Goal: Obtain resource: Download file/media

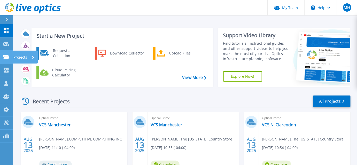
click at [7, 59] on icon at bounding box center [6, 57] width 6 height 4
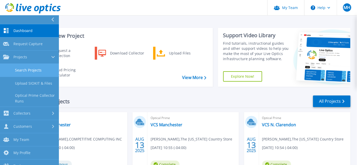
click at [22, 74] on link "Search Projects" at bounding box center [29, 70] width 59 height 13
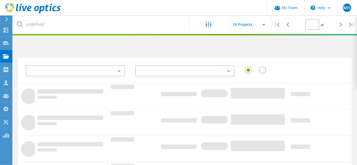
type input "1"
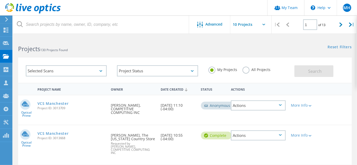
drag, startPoint x: 57, startPoint y: 110, endPoint x: 72, endPoint y: 111, distance: 14.5
click at [72, 110] on span "Project ID: 3013709" at bounding box center [71, 108] width 68 height 3
copy span "3013709"
click at [65, 105] on link "VCS Manchester" at bounding box center [52, 104] width 31 height 4
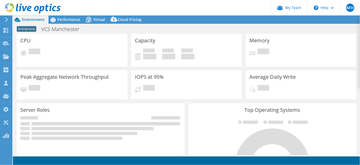
select select "USD"
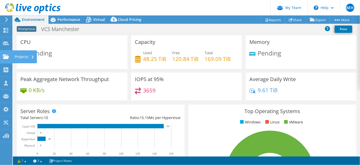
click at [3, 59] on icon at bounding box center [6, 56] width 6 height 5
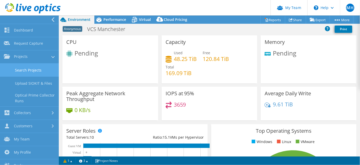
click at [22, 72] on link "Search Projects" at bounding box center [29, 69] width 59 height 13
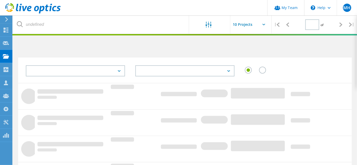
type input "1"
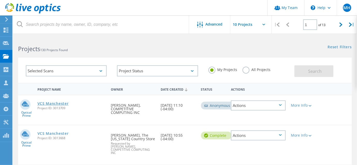
click at [59, 105] on link "VCS Manchester" at bounding box center [52, 104] width 31 height 4
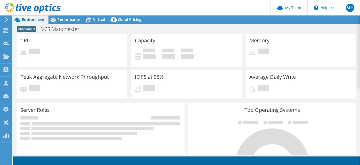
select select "USD"
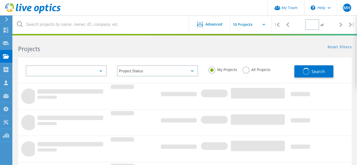
type input "1"
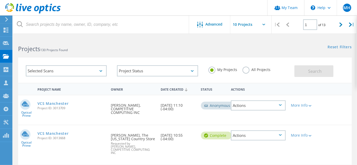
click at [249, 104] on div "Actions" at bounding box center [258, 105] width 55 height 10
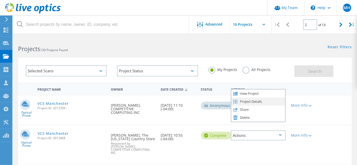
click at [249, 103] on div "Project Details" at bounding box center [258, 102] width 54 height 8
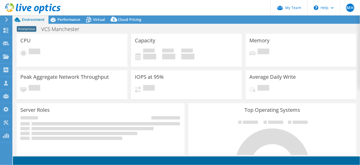
select select "USD"
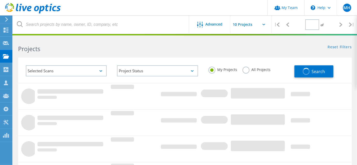
type input "1"
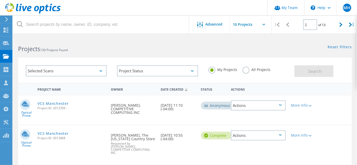
click at [291, 112] on div "More Info" at bounding box center [301, 103] width 27 height 17
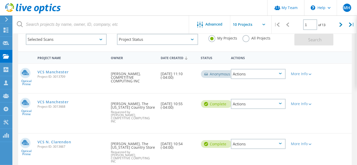
scroll to position [23, 0]
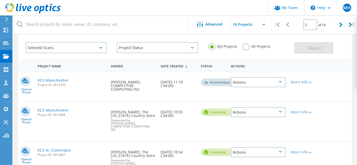
drag, startPoint x: 74, startPoint y: 119, endPoint x: 57, endPoint y: 118, distance: 16.6
click at [57, 116] on span "Project ID: 3013668" at bounding box center [71, 114] width 68 height 3
copy span "3013668"
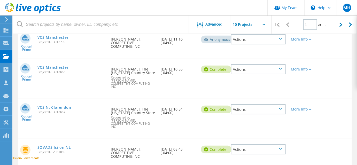
scroll to position [70, 0]
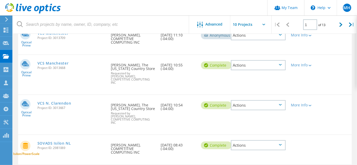
click at [62, 109] on span "Project ID: 3013667" at bounding box center [71, 107] width 68 height 3
copy span "3013667"
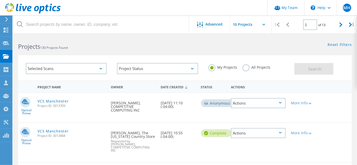
scroll to position [0, 0]
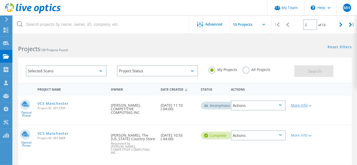
click at [295, 107] on div "More Info" at bounding box center [300, 105] width 21 height 4
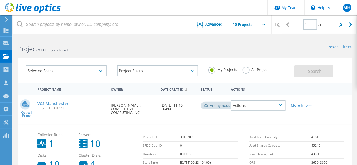
scroll to position [23, 0]
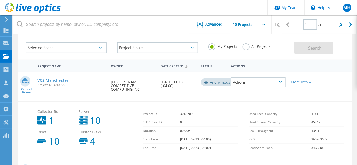
click at [278, 84] on div "Actions" at bounding box center [258, 82] width 55 height 10
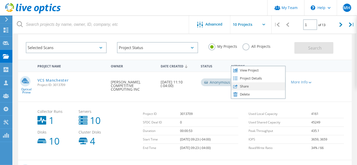
click at [265, 87] on div "Share" at bounding box center [258, 86] width 54 height 8
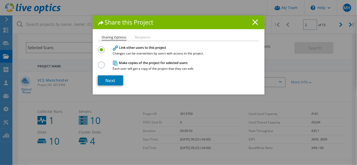
click at [253, 23] on icon at bounding box center [255, 22] width 6 height 6
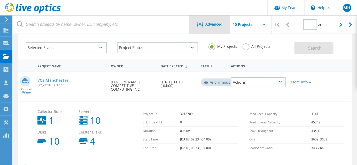
click at [211, 23] on span "Advanced" at bounding box center [213, 24] width 17 height 4
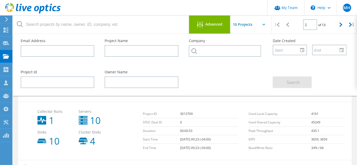
click at [211, 23] on span "Advanced" at bounding box center [213, 24] width 17 height 4
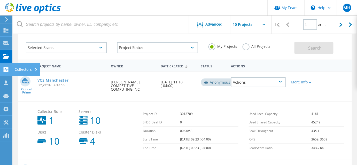
click at [5, 70] on use at bounding box center [6, 69] width 5 height 5
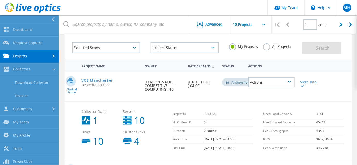
click at [13, 55] on link "Projects" at bounding box center [29, 56] width 59 height 13
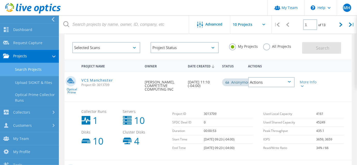
click at [25, 70] on link "Search Projects" at bounding box center [29, 69] width 59 height 13
click at [40, 72] on link "Search Projects" at bounding box center [29, 69] width 59 height 13
click at [40, 69] on link "Search Projects" at bounding box center [29, 69] width 59 height 13
click at [89, 82] on link "VCS Manchester" at bounding box center [97, 80] width 31 height 4
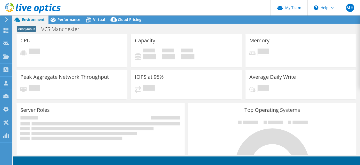
select select "USD"
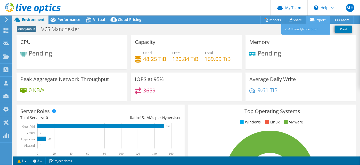
click at [312, 20] on icon at bounding box center [312, 20] width 5 height 4
click at [312, 21] on icon at bounding box center [312, 20] width 5 height 4
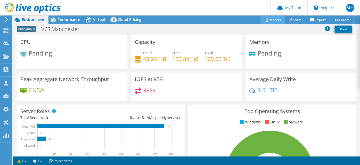
click at [272, 22] on link "Reports" at bounding box center [273, 20] width 25 height 8
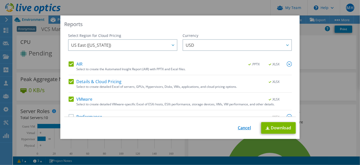
click at [242, 127] on link "Cancel" at bounding box center [244, 127] width 13 height 5
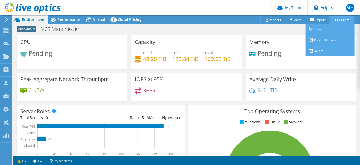
click at [339, 20] on circle at bounding box center [339, 19] width 1 height 1
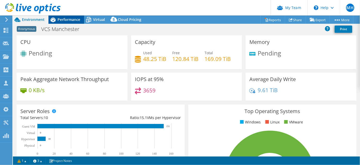
click at [67, 19] on span "Performance" at bounding box center [69, 19] width 23 height 5
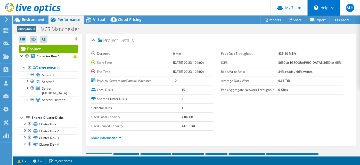
click at [319, 9] on div "\n Help" at bounding box center [323, 7] width 33 height 15
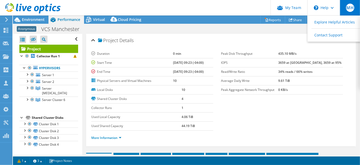
click at [346, 7] on div "MH" at bounding box center [350, 7] width 20 height 15
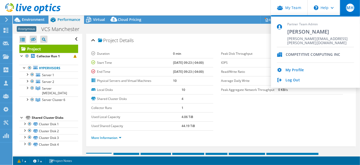
click at [245, 8] on header "MH Partner Team Admin Mike Haskins mike.haskins@competitive.com COMPETITIVE COM…" at bounding box center [180, 7] width 360 height 15
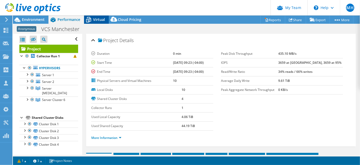
click at [98, 20] on span "Virtual" at bounding box center [99, 19] width 12 height 5
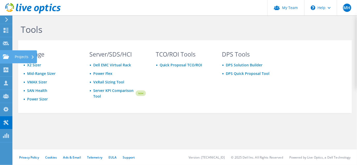
click at [6, 59] on use at bounding box center [6, 56] width 6 height 4
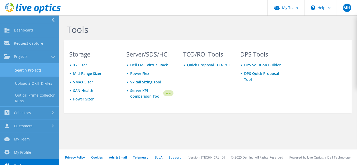
click at [31, 75] on link "Search Projects" at bounding box center [29, 69] width 59 height 13
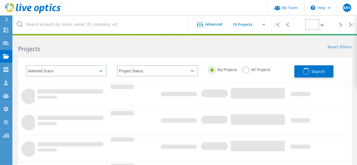
type input "1"
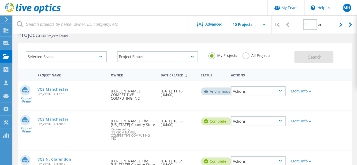
scroll to position [47, 0]
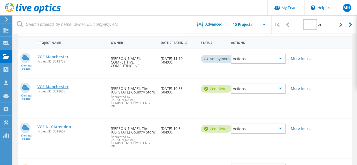
click at [67, 88] on link "VCS Manchester" at bounding box center [52, 87] width 31 height 4
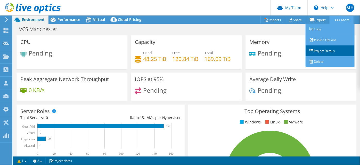
click at [320, 54] on link "Project Details" at bounding box center [330, 50] width 49 height 11
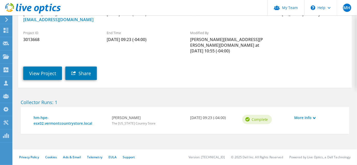
scroll to position [65, 0]
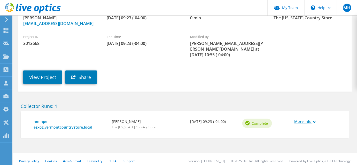
click at [310, 124] on link "More Info" at bounding box center [317, 122] width 47 height 6
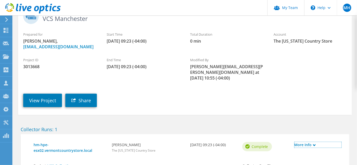
scroll to position [47, 0]
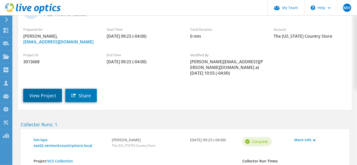
click at [51, 102] on link "View Project" at bounding box center [42, 95] width 39 height 13
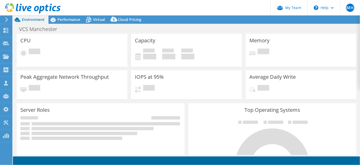
select select "USD"
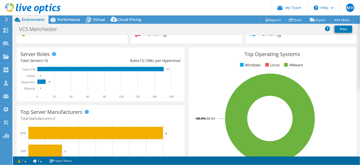
scroll to position [45, 0]
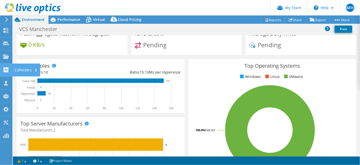
click at [6, 72] on use at bounding box center [6, 69] width 5 height 5
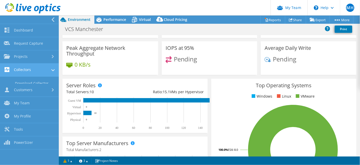
scroll to position [62, 0]
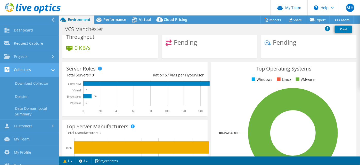
click at [26, 77] on link "Collectors" at bounding box center [29, 69] width 59 height 13
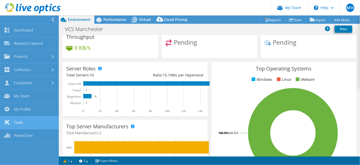
click at [28, 129] on link "Tools" at bounding box center [29, 122] width 59 height 13
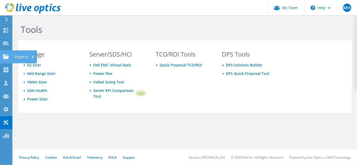
click at [7, 59] on use at bounding box center [6, 56] width 6 height 4
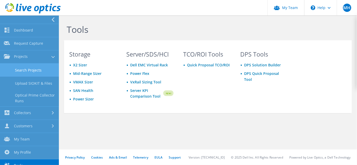
click at [15, 75] on link "Search Projects" at bounding box center [29, 69] width 59 height 13
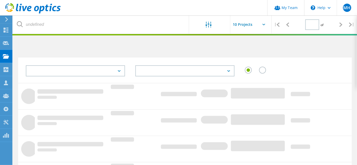
type input "1"
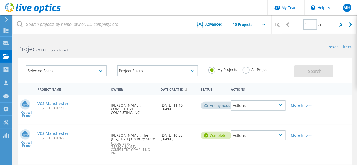
click at [247, 106] on div "Actions" at bounding box center [258, 105] width 55 height 10
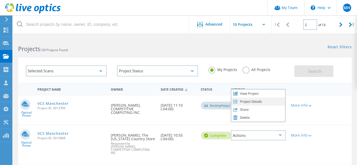
click at [250, 104] on div "Project Details" at bounding box center [258, 102] width 54 height 8
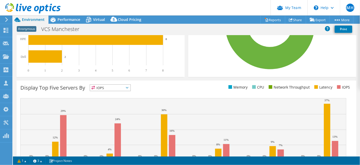
scroll to position [162, 0]
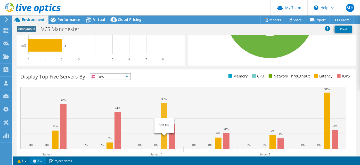
click at [42, 160] on link "3" at bounding box center [38, 160] width 16 height 6
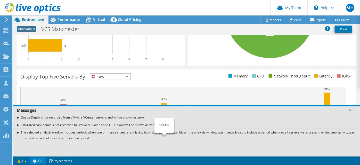
click at [42, 160] on link "3" at bounding box center [38, 160] width 16 height 6
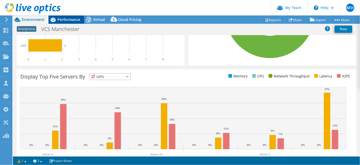
click at [60, 19] on span "Performance" at bounding box center [69, 19] width 23 height 5
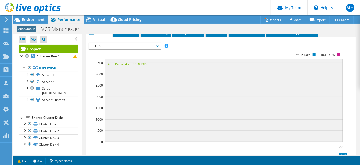
scroll to position [117, 0]
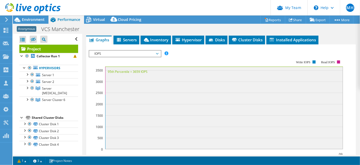
click at [125, 23] on li "More Information" at bounding box center [107, 21] width 33 height 6
click at [122, 23] on link "More Information" at bounding box center [106, 20] width 30 height 4
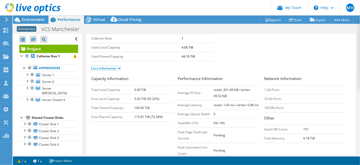
scroll to position [0, 0]
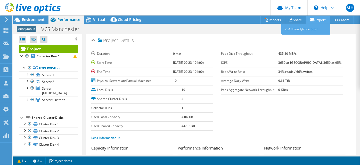
click at [310, 20] on icon at bounding box center [312, 20] width 5 height 4
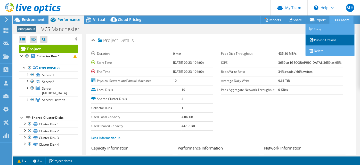
click at [332, 41] on link "Publish Options" at bounding box center [330, 40] width 49 height 11
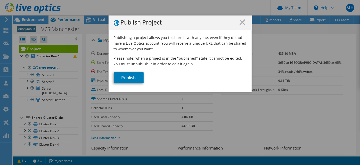
click at [242, 25] on h1 "Publish Project" at bounding box center [180, 22] width 133 height 6
click at [241, 22] on line at bounding box center [242, 22] width 5 height 5
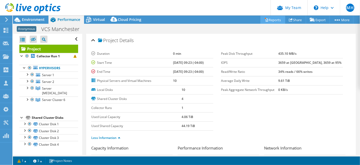
click at [270, 20] on link "Reports" at bounding box center [273, 20] width 25 height 8
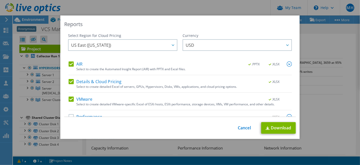
click at [65, 64] on div "Select Region for Cloud Pricing Asia Pacific (Hong Kong) Asia Pacific (Mumbai) …" at bounding box center [180, 75] width 232 height 84
click at [69, 64] on label "AIR" at bounding box center [76, 63] width 14 height 5
click at [0, 0] on input "AIR" at bounding box center [0, 0] width 0 height 0
click at [71, 81] on label "Details & Cloud Pricing" at bounding box center [95, 81] width 53 height 5
click at [0, 0] on input "Details & Cloud Pricing" at bounding box center [0, 0] width 0 height 0
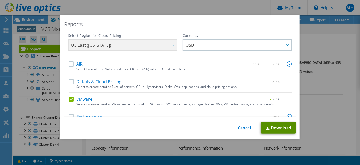
click at [275, 131] on link "Download" at bounding box center [278, 128] width 35 height 12
